Goal: Information Seeking & Learning: Learn about a topic

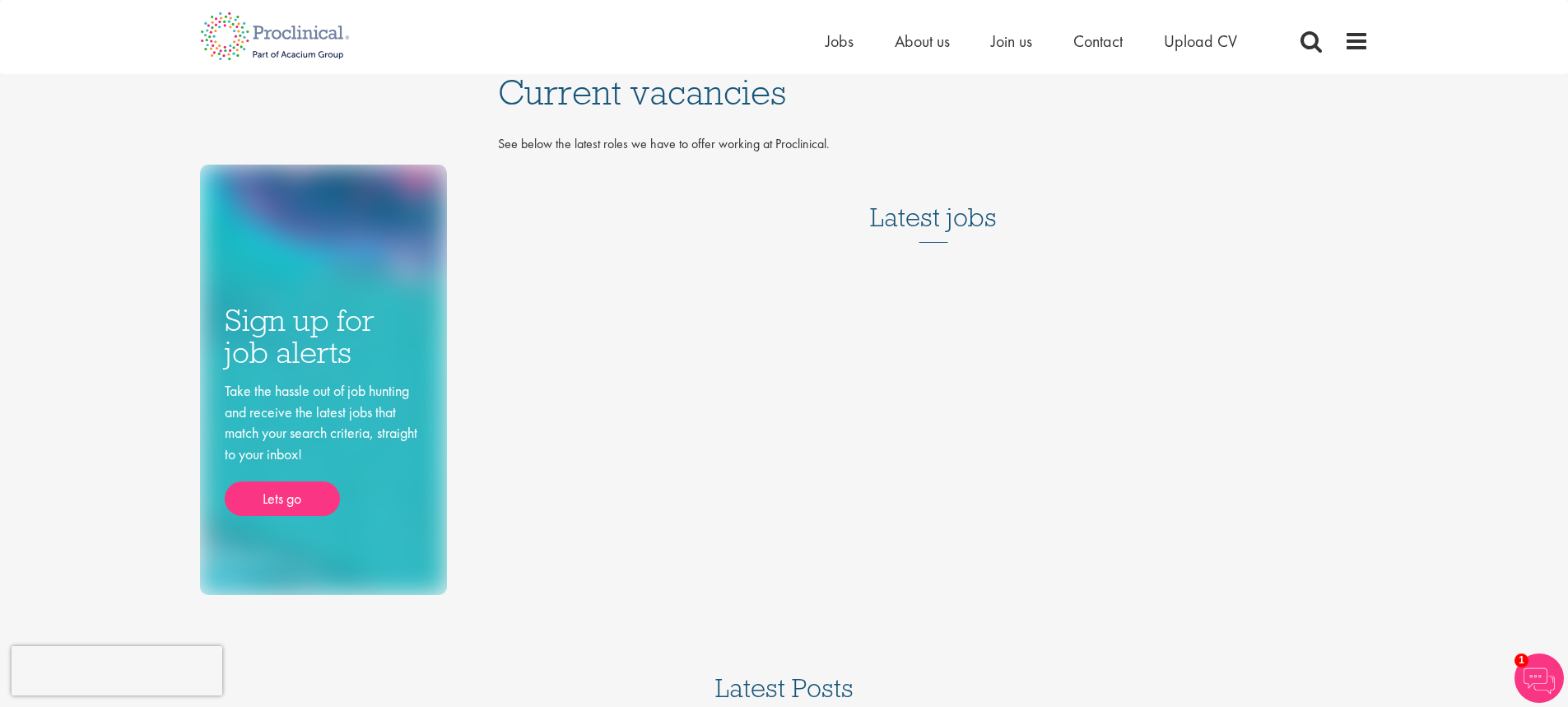
click at [944, 239] on h3 "Latest jobs" at bounding box center [933, 202] width 127 height 81
drag, startPoint x: 760, startPoint y: 158, endPoint x: 764, endPoint y: 179, distance: 21.4
click at [762, 174] on div "Current vacancies See below the latest roles we have to offer working at Procli…" at bounding box center [933, 169] width 895 height 189
click at [839, 44] on span "Jobs" at bounding box center [840, 41] width 28 height 21
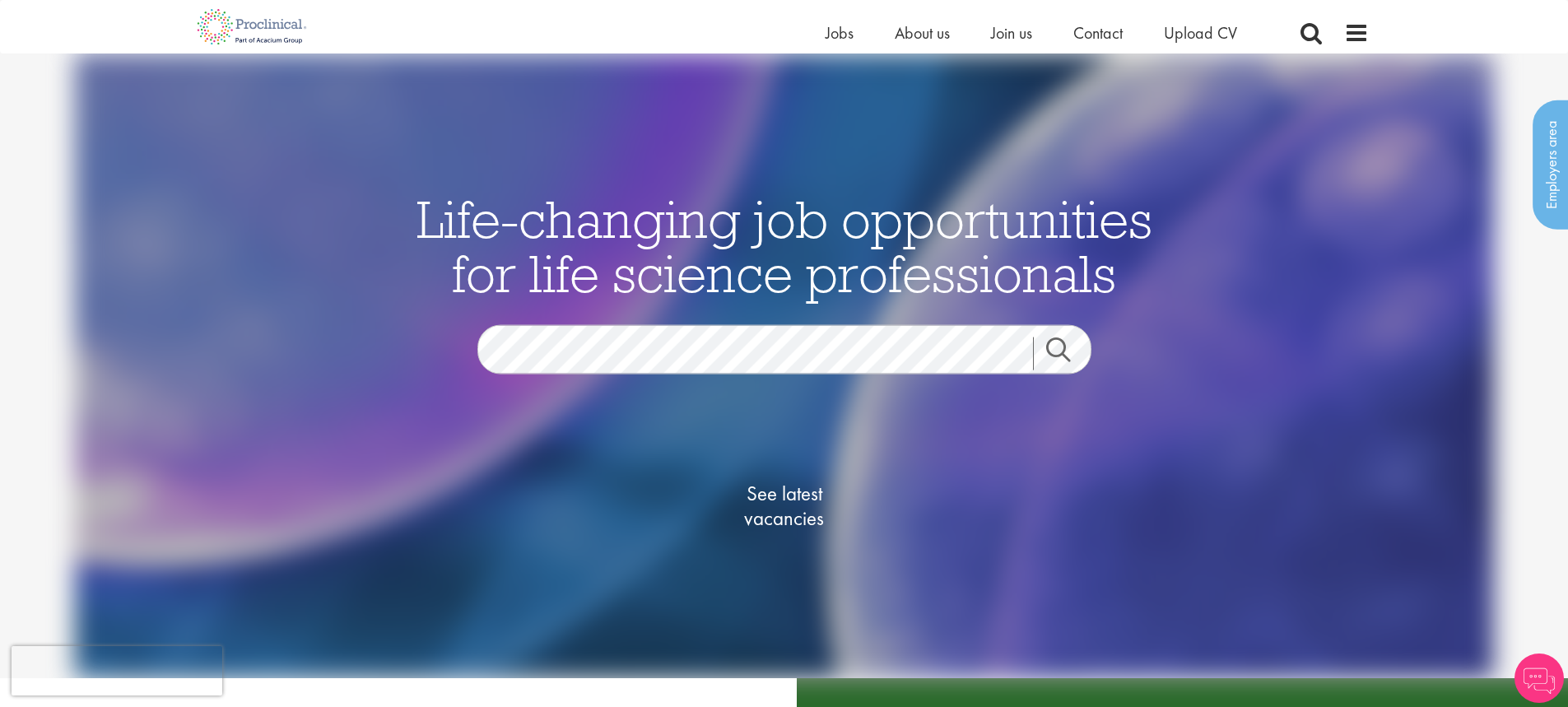
scroll to position [329, 0]
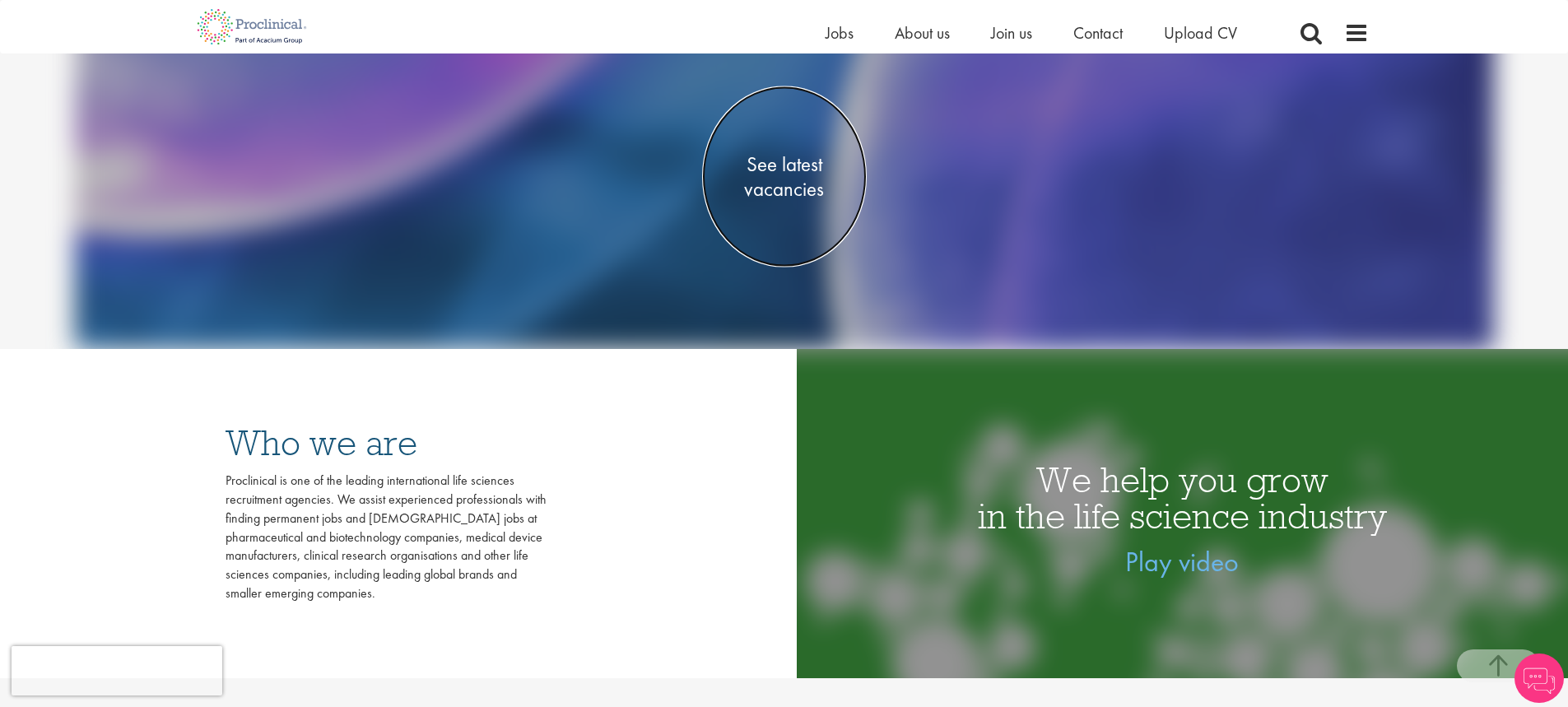
click at [773, 187] on span "See latest vacancies" at bounding box center [785, 177] width 165 height 49
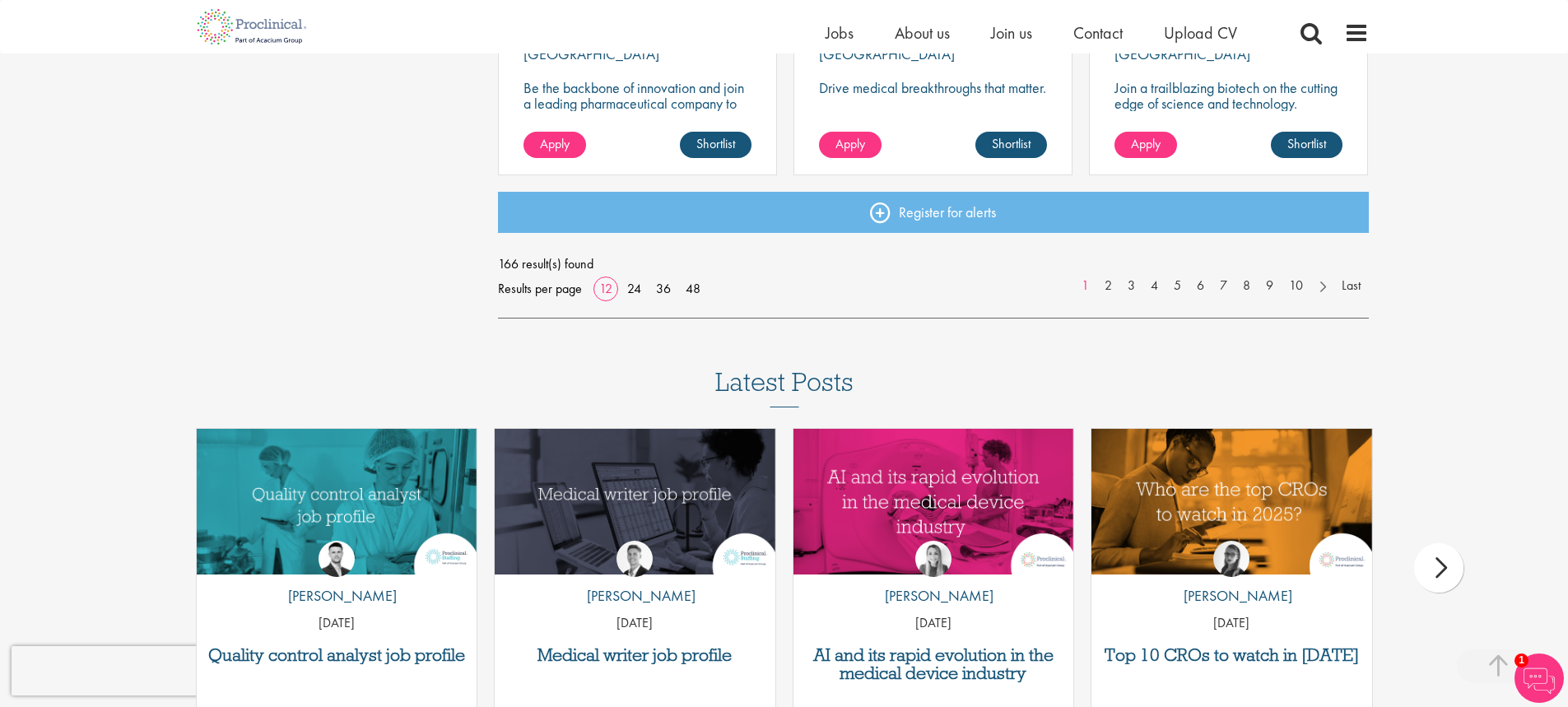
scroll to position [1399, 0]
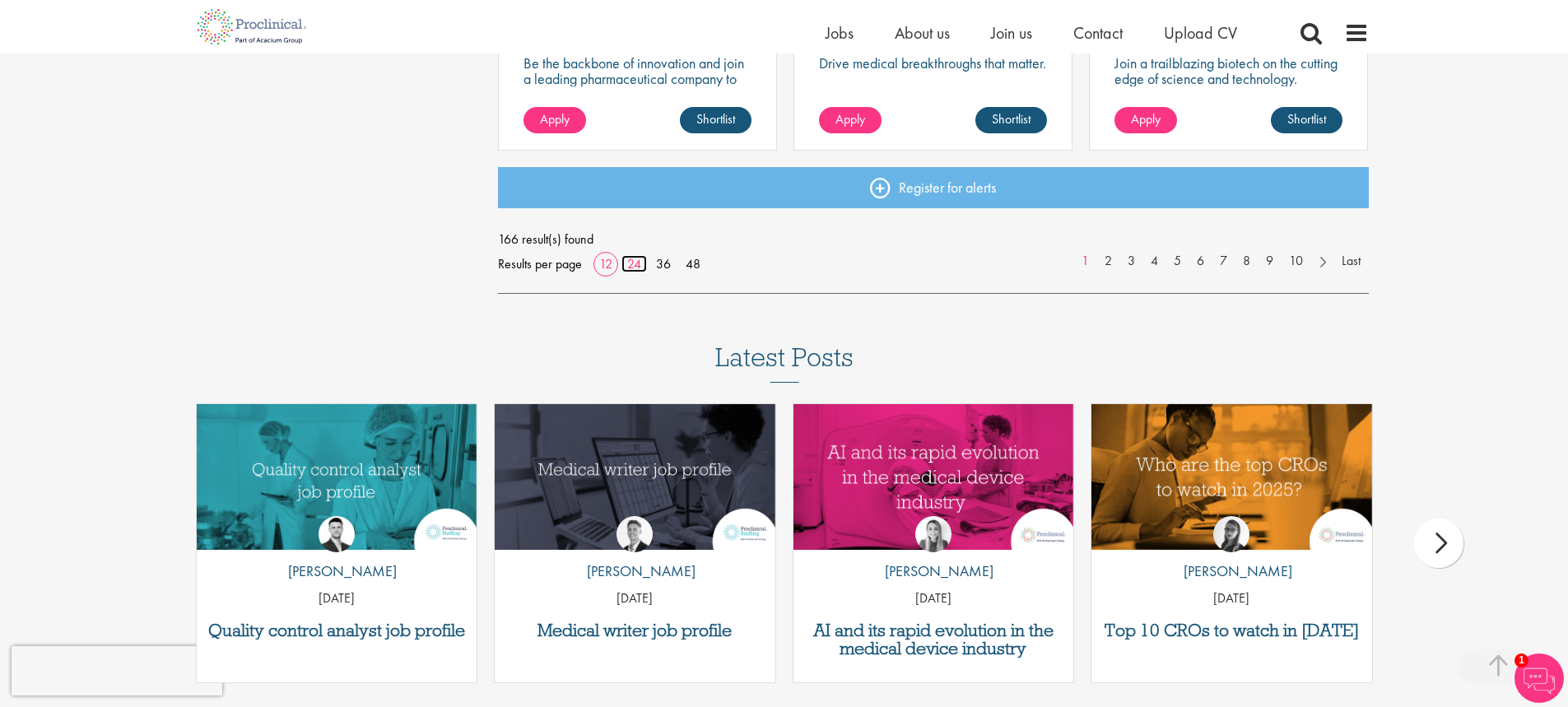
click at [632, 268] on link "24" at bounding box center [633, 264] width 25 height 18
